Goal: Task Accomplishment & Management: Use online tool/utility

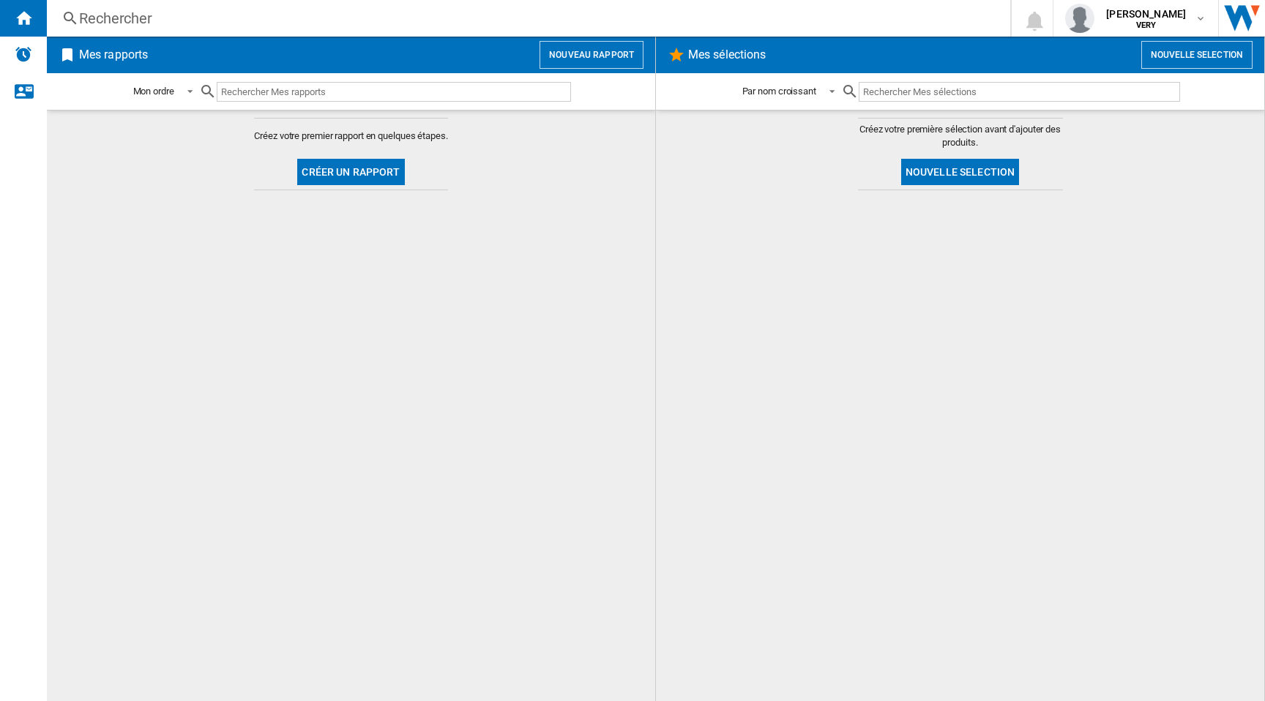
click at [369, 337] on md-content "Créez votre premier rapport en quelques étapes. Créer un rapport" at bounding box center [351, 406] width 608 height 592
click at [413, 376] on md-content "Créez votre premier rapport en quelques étapes. Créer un rapport" at bounding box center [351, 406] width 608 height 592
click at [18, 58] on img "WiseCard" at bounding box center [23, 54] width 19 height 19
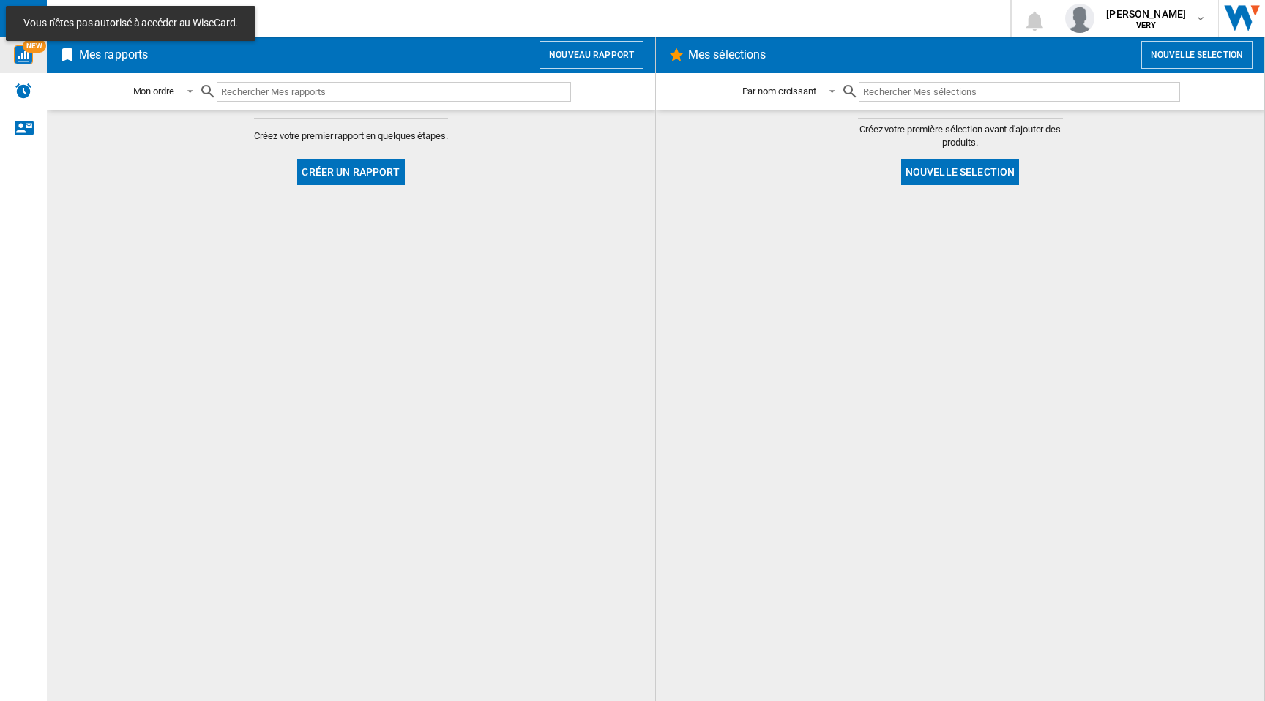
click at [20, 60] on img "WiseCard" at bounding box center [23, 54] width 19 height 19
click at [23, 61] on img "WiseCard" at bounding box center [23, 54] width 19 height 19
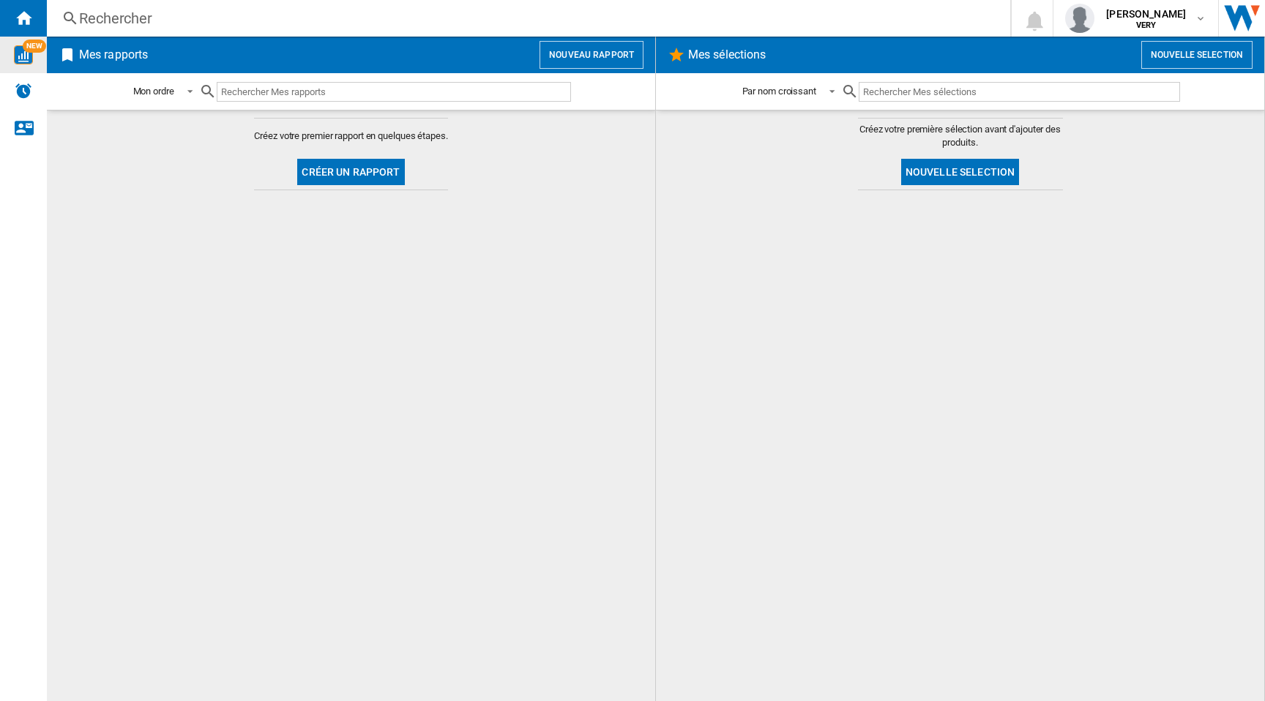
click at [23, 61] on img "WiseCard" at bounding box center [23, 54] width 19 height 19
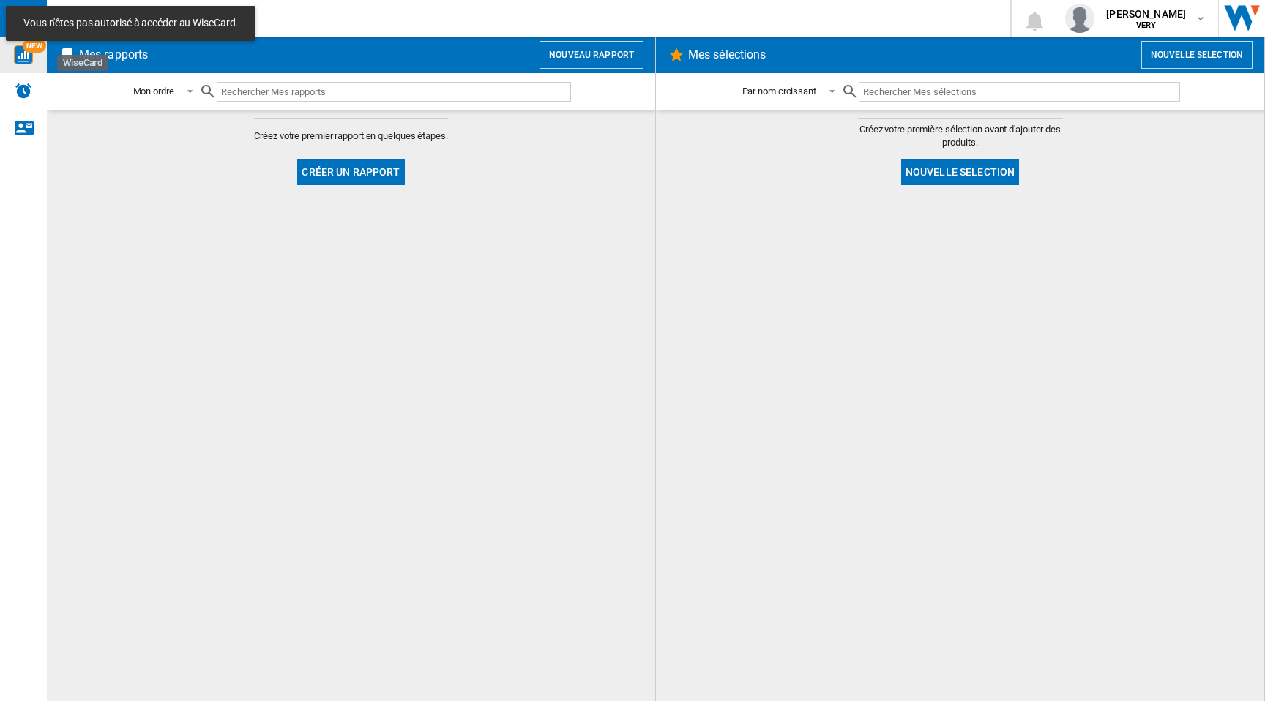
click at [23, 61] on img "WiseCard" at bounding box center [23, 54] width 19 height 19
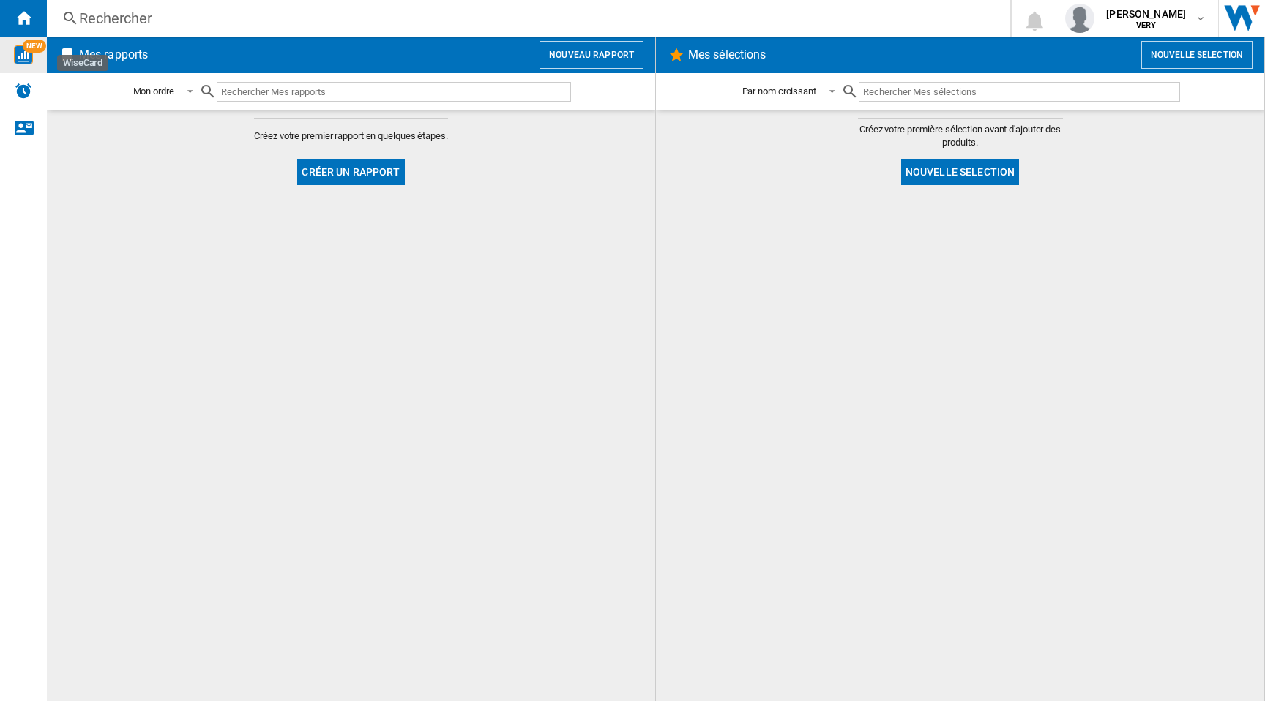
click at [22, 45] on img "WiseCard" at bounding box center [23, 54] width 19 height 19
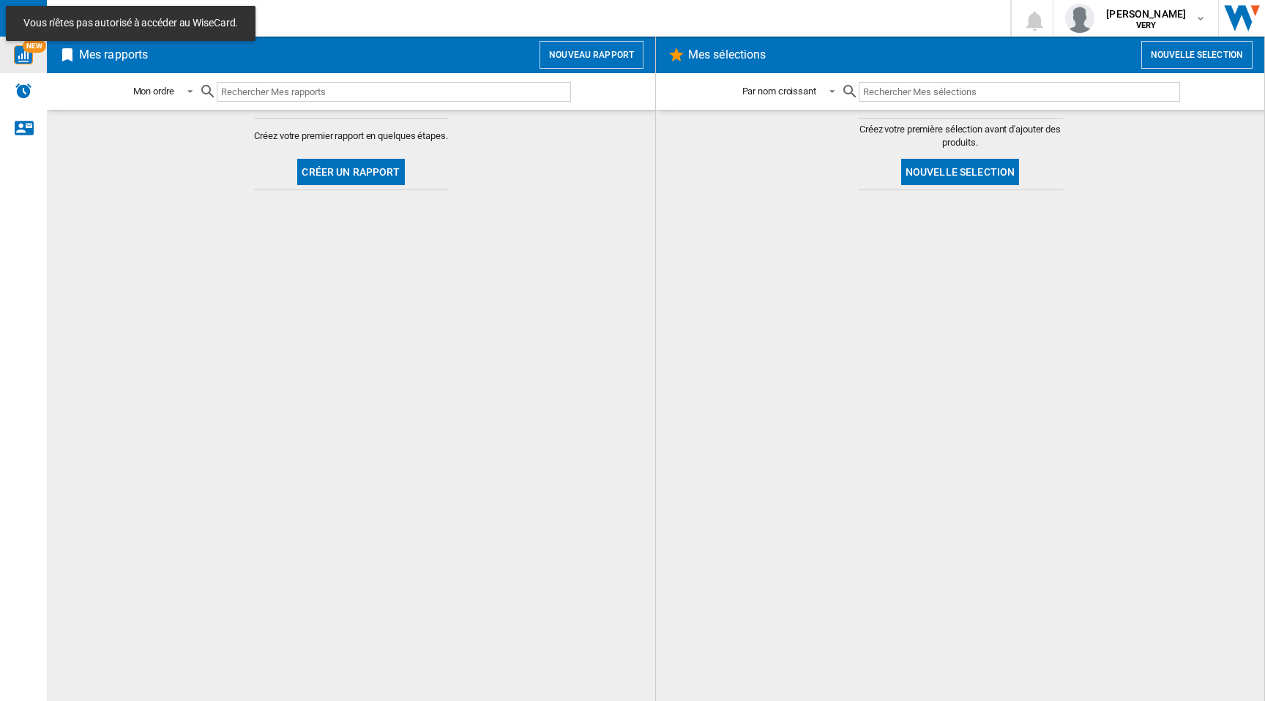
click at [20, 48] on img "WiseCard" at bounding box center [23, 54] width 19 height 19
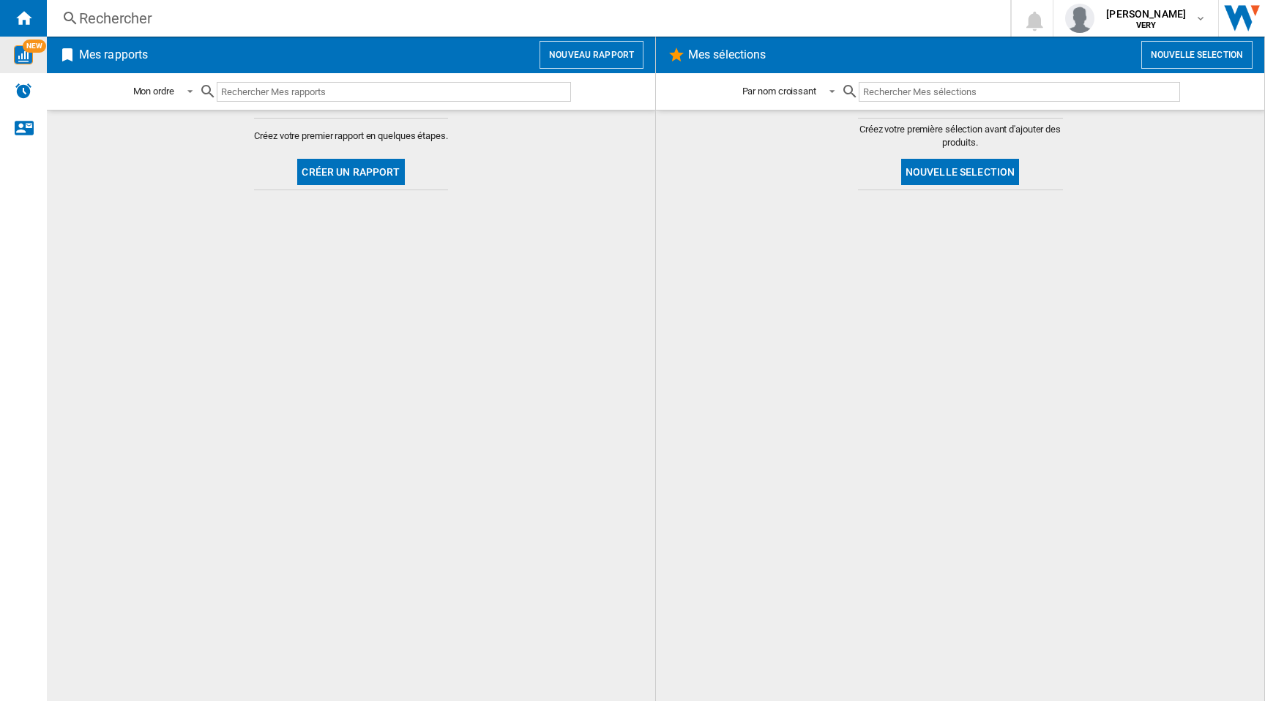
click at [27, 59] on img "WiseCard" at bounding box center [23, 54] width 19 height 19
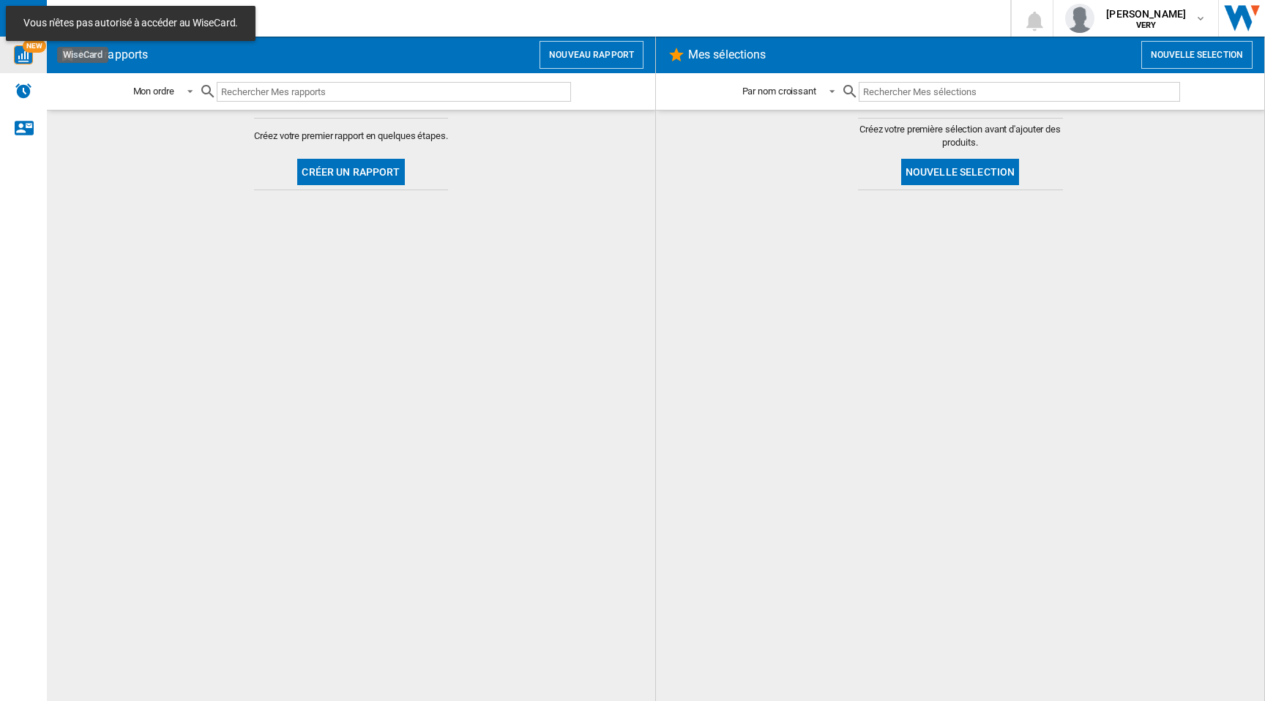
click at [23, 53] on img "WiseCard" at bounding box center [23, 54] width 19 height 19
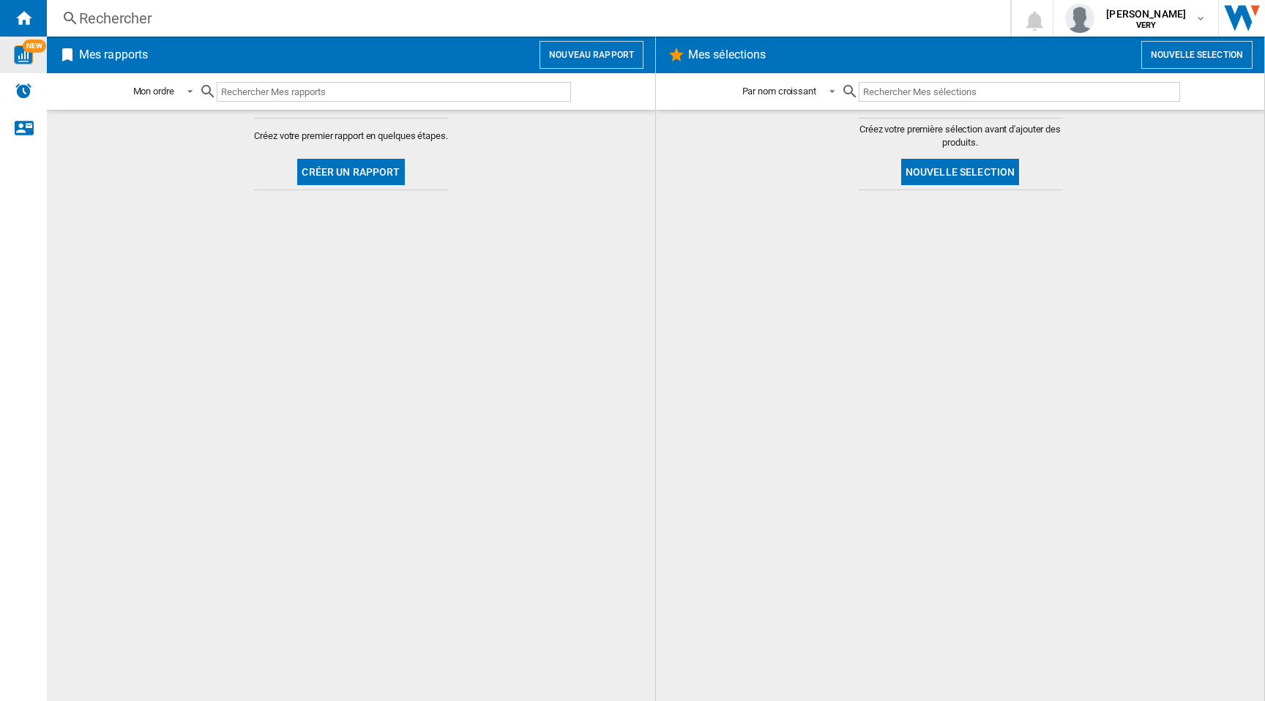
click at [148, 234] on md-content "Créez votre premier rapport en quelques étapes. Créer un rapport" at bounding box center [351, 406] width 608 height 592
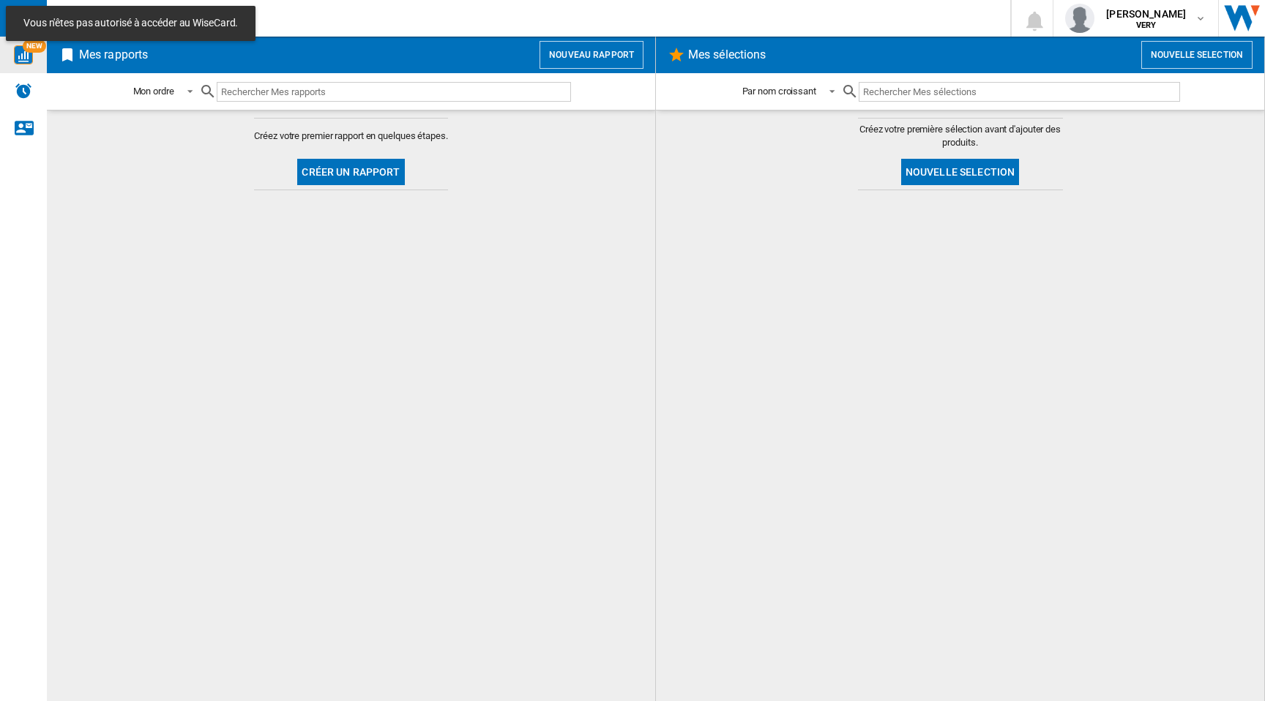
click at [29, 52] on span "NEW" at bounding box center [34, 46] width 23 height 13
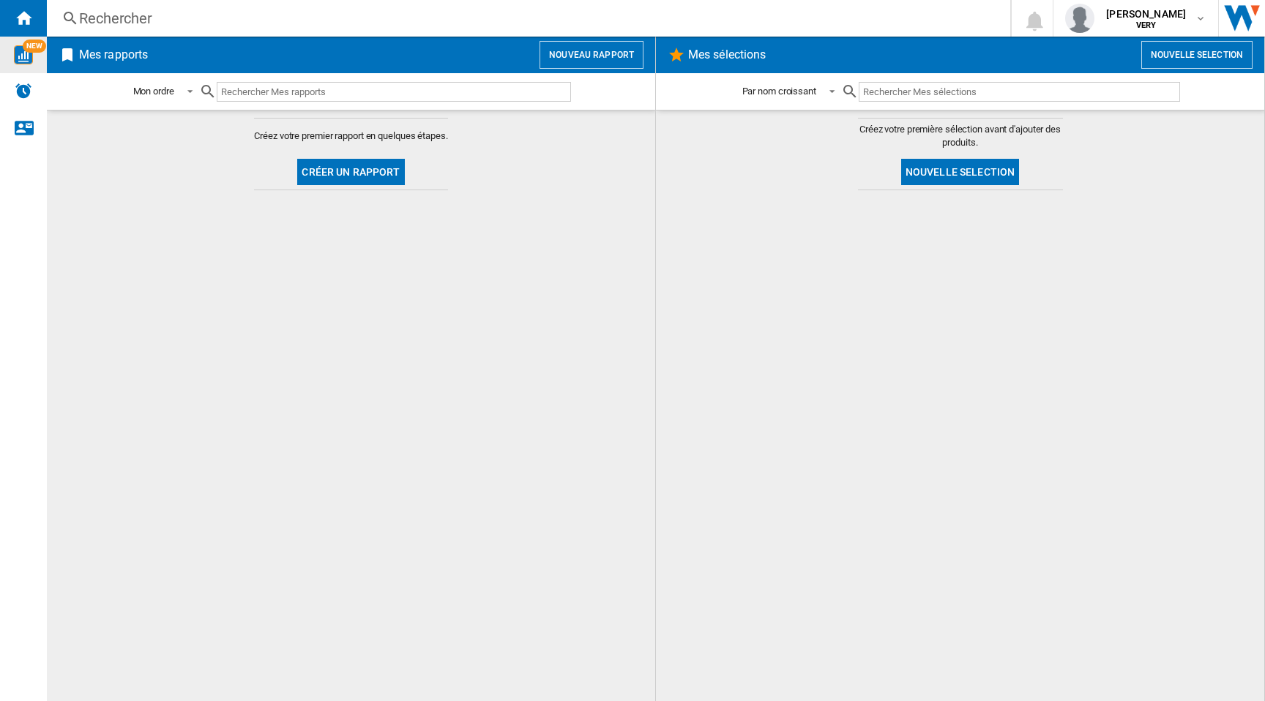
click at [29, 52] on span "NEW" at bounding box center [34, 46] width 23 height 13
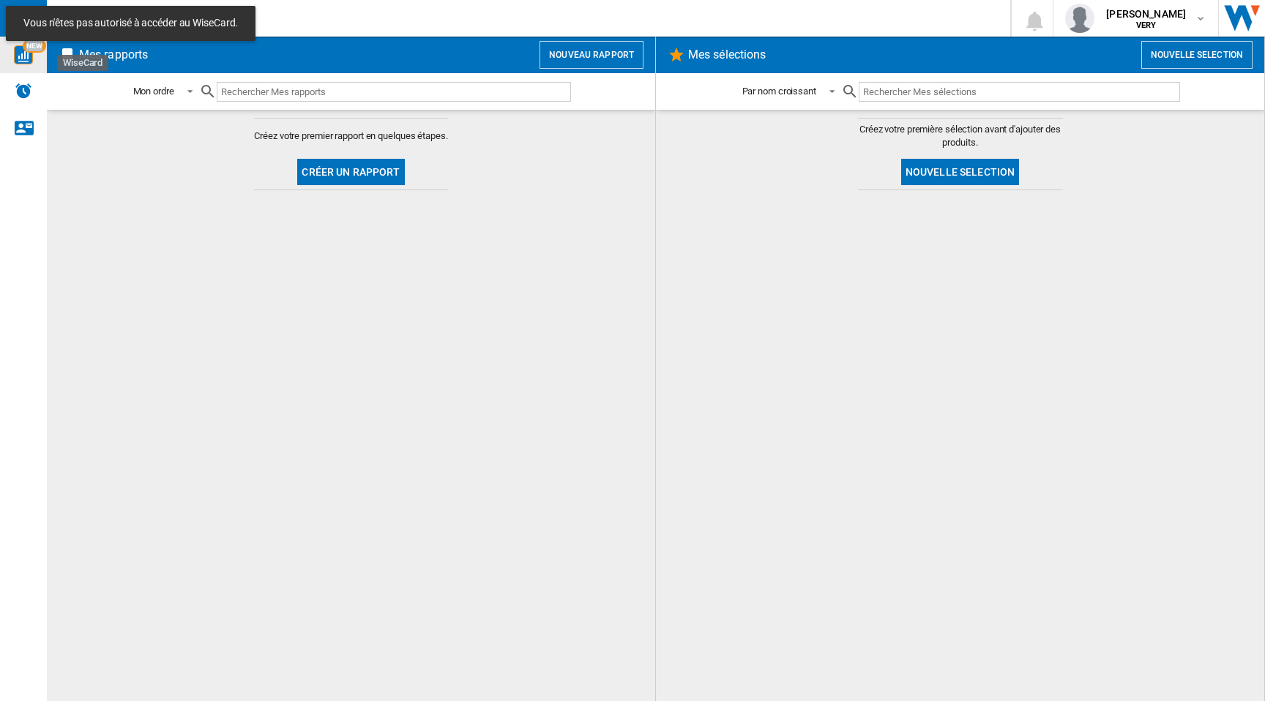
click at [29, 52] on span "NEW" at bounding box center [34, 46] width 23 height 13
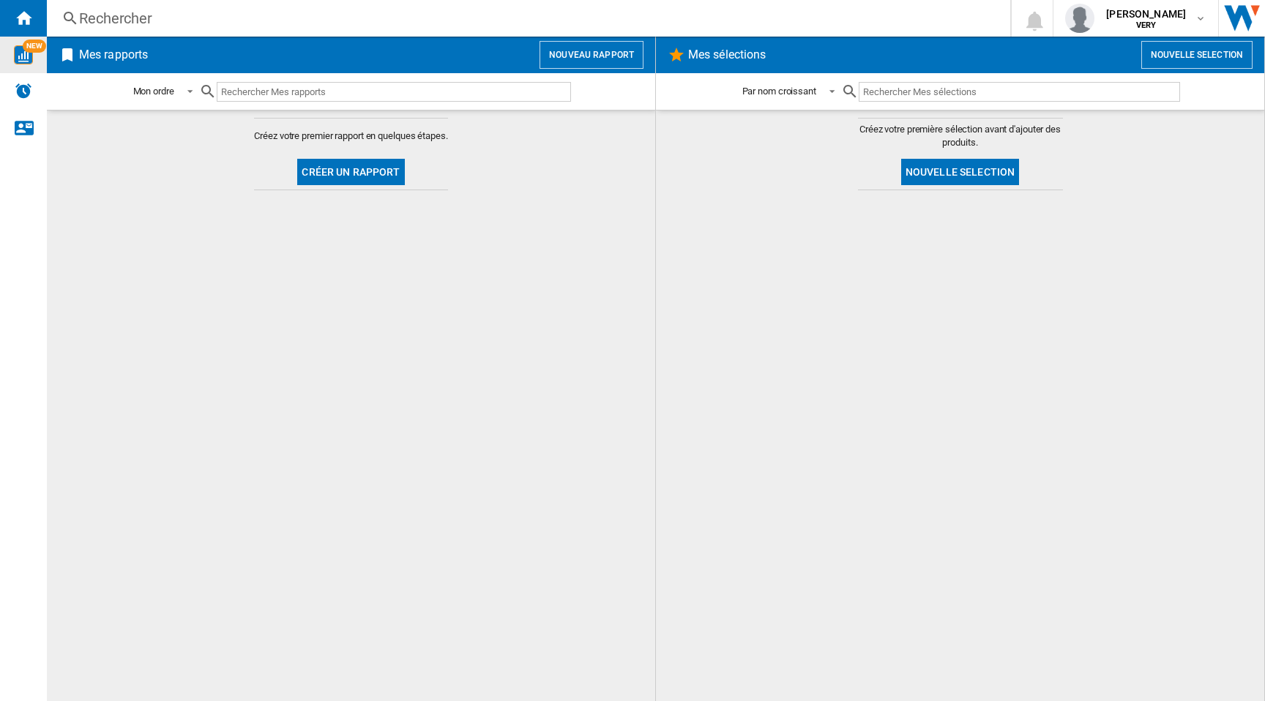
click at [139, 302] on md-content "Créez votre premier rapport en quelques étapes. Créer un rapport" at bounding box center [351, 406] width 608 height 592
